Goal: Information Seeking & Learning: Find specific fact

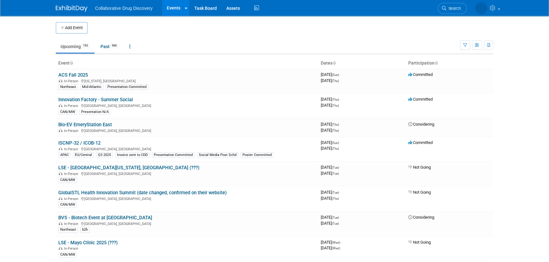
click at [455, 6] on span "Search" at bounding box center [453, 8] width 15 height 5
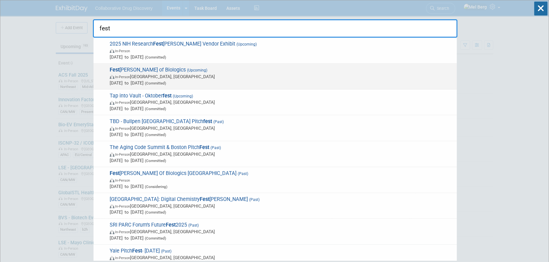
type input "fest"
click at [214, 79] on span "In-Person [GEOGRAPHIC_DATA], [GEOGRAPHIC_DATA]" at bounding box center [282, 76] width 344 height 6
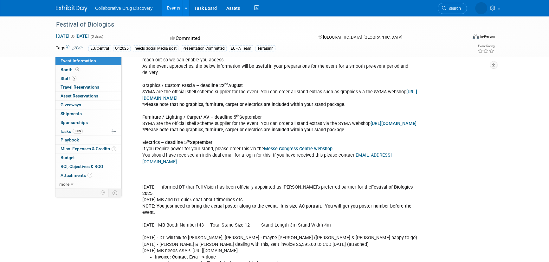
scroll to position [432, 0]
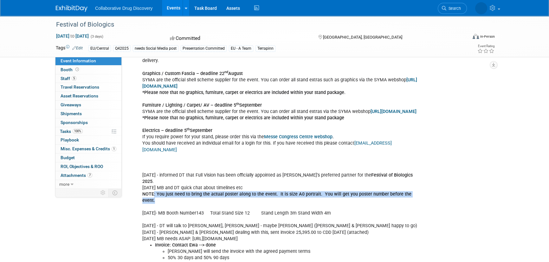
drag, startPoint x: 153, startPoint y: 194, endPoint x: 424, endPoint y: 193, distance: 270.8
click at [424, 193] on div "19AUG2025 - asked Terrapinn if we can have 6 passes 19AUG2025 - Asked Christian…" at bounding box center [283, 172] width 290 height 515
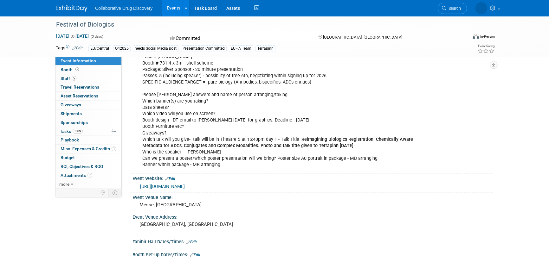
scroll to position [0, 0]
